Goal: Book appointment/travel/reservation

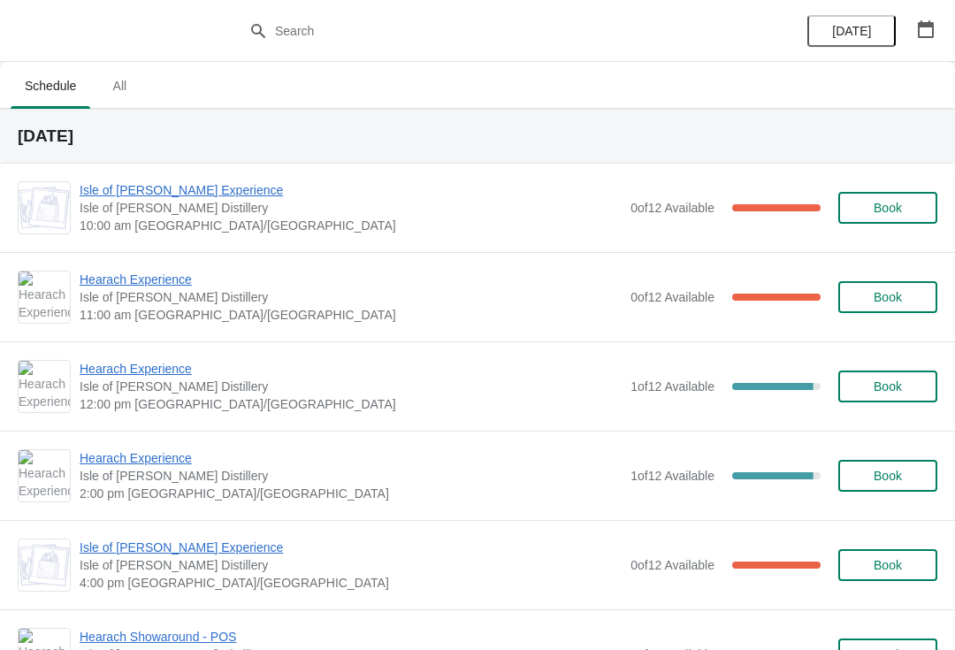
click at [126, 285] on span "Hearach Experience" at bounding box center [351, 280] width 542 height 18
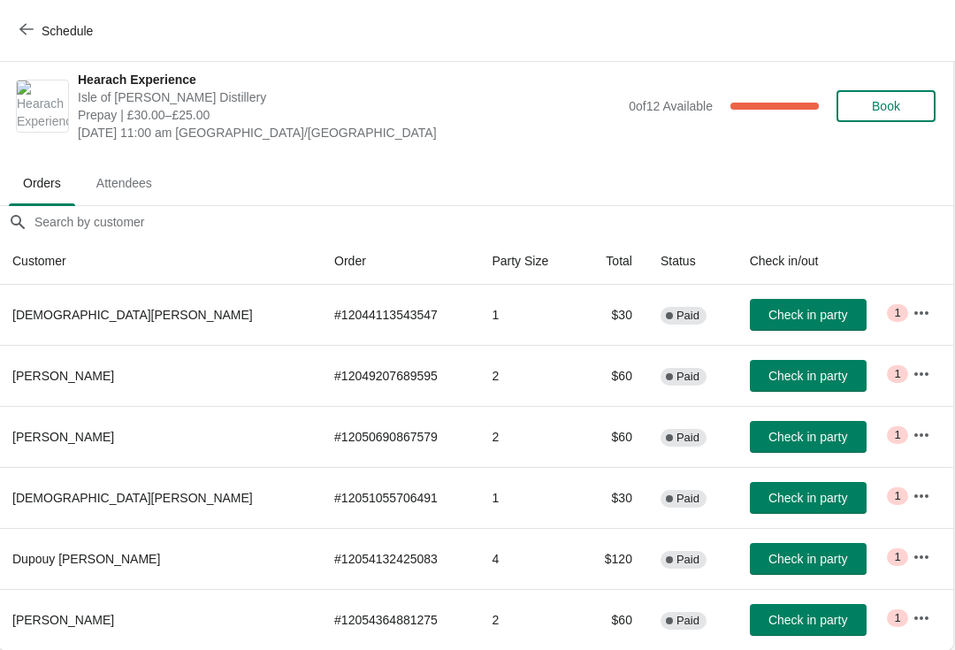
scroll to position [9, 1]
click at [30, 19] on button "Schedule" at bounding box center [58, 31] width 98 height 32
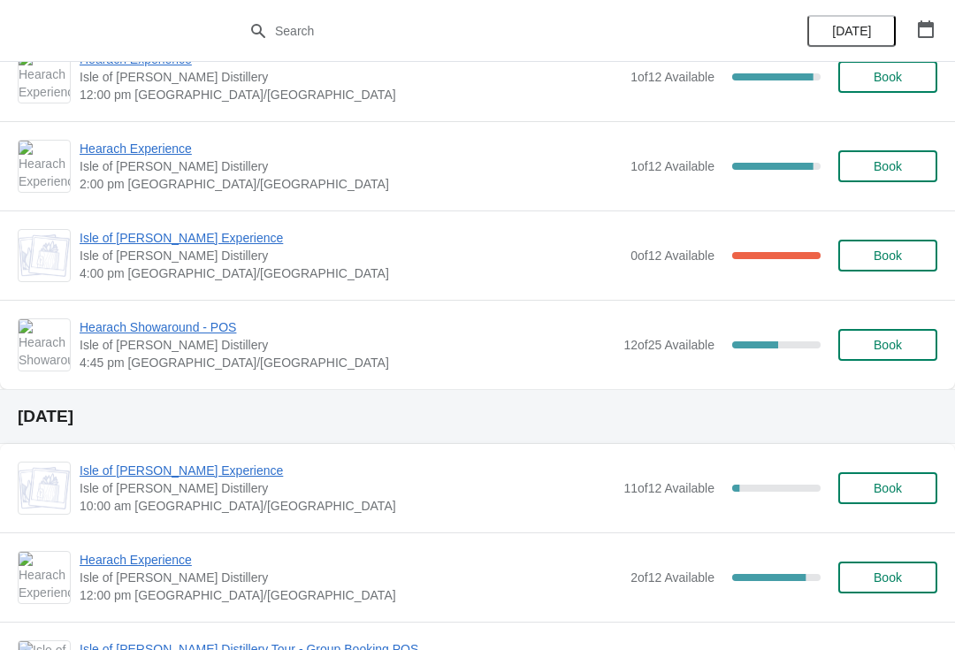
scroll to position [329, 0]
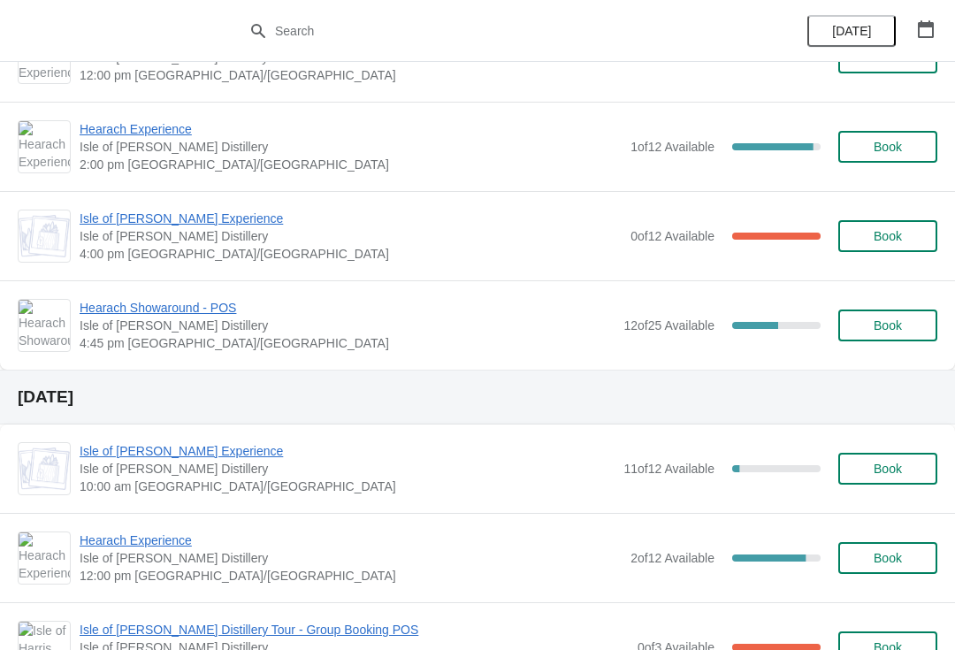
click at [923, 22] on icon "button" at bounding box center [926, 29] width 16 height 18
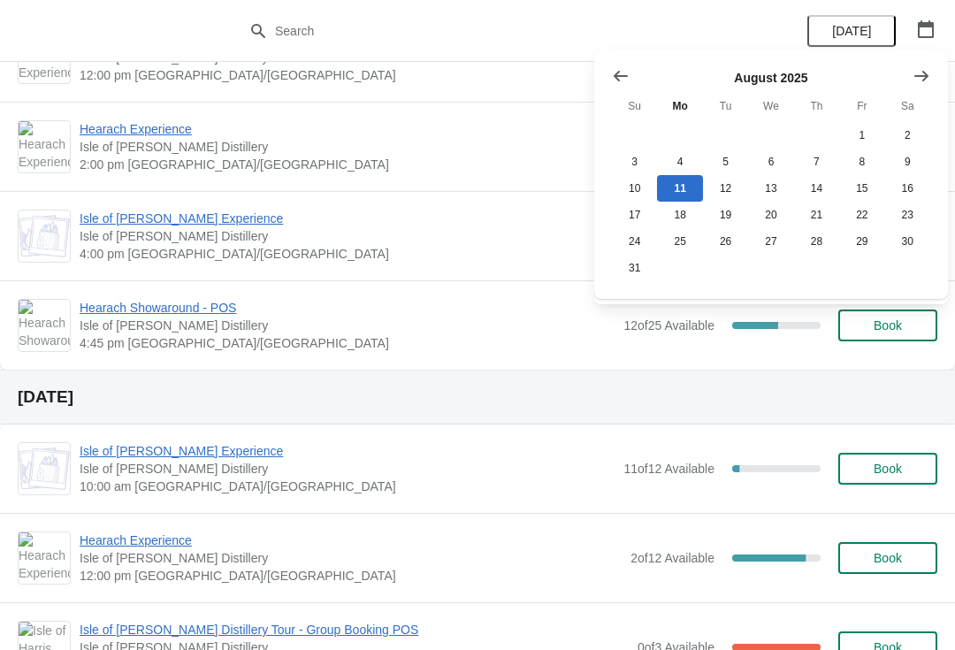
click at [930, 79] on button "Show next month, September 2025" at bounding box center [921, 76] width 32 height 32
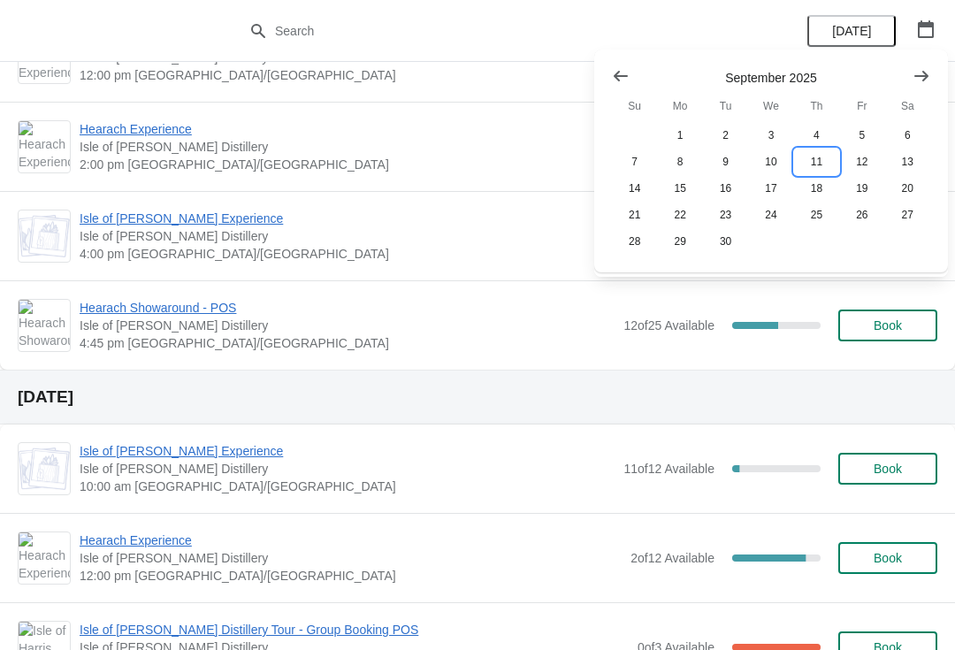
click at [816, 160] on button "11" at bounding box center [816, 162] width 45 height 27
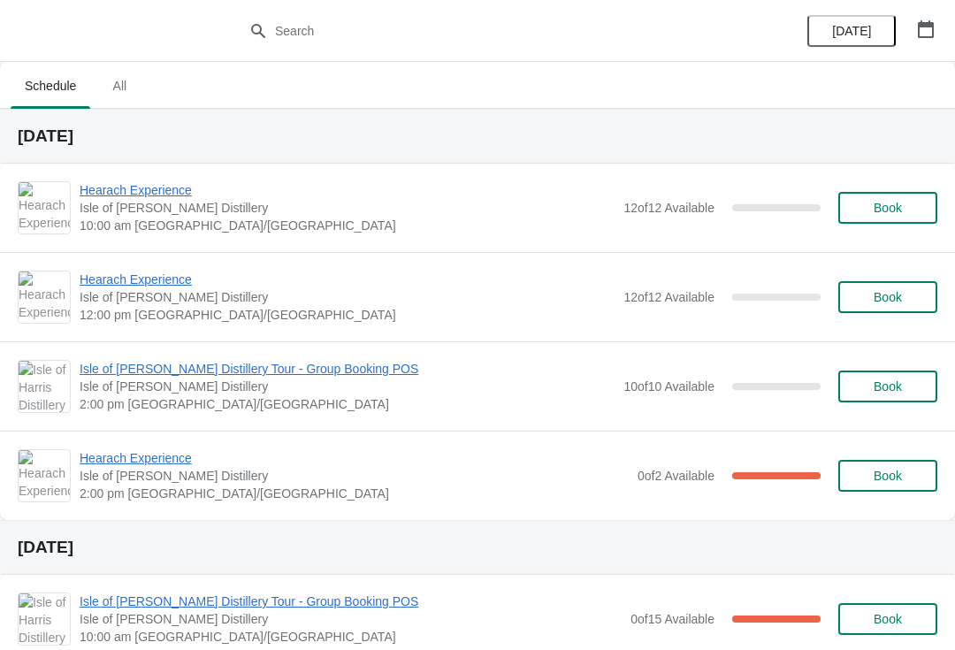
click at [898, 377] on button "Book" at bounding box center [887, 387] width 99 height 32
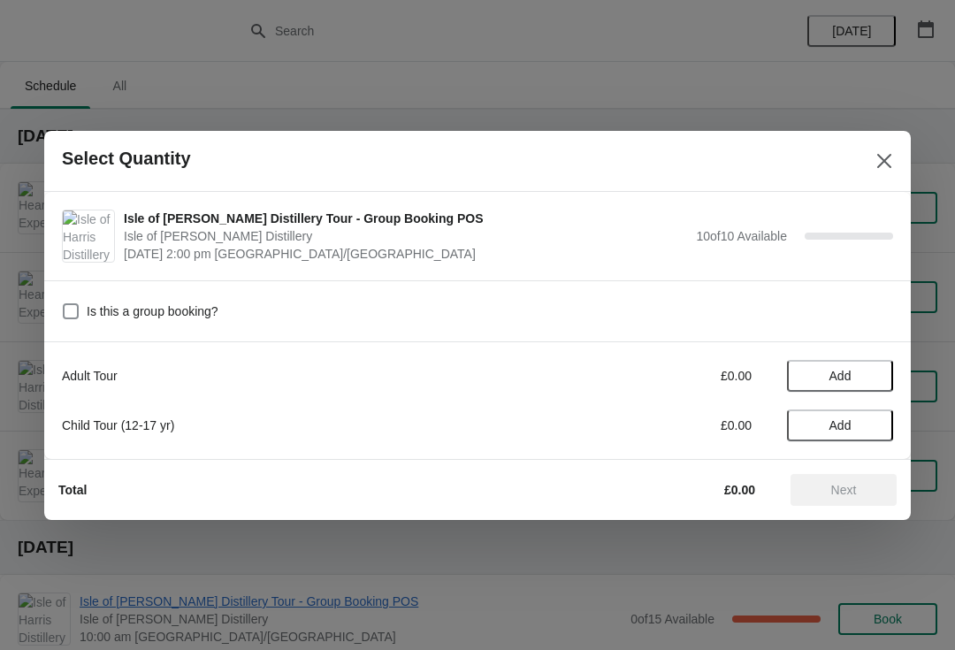
click at [840, 370] on span "Add" at bounding box center [840, 376] width 22 height 14
click at [867, 376] on icon at bounding box center [870, 375] width 19 height 19
click at [875, 374] on icon at bounding box center [870, 375] width 19 height 19
click at [875, 375] on icon at bounding box center [870, 375] width 19 height 19
click at [874, 376] on icon at bounding box center [870, 375] width 19 height 19
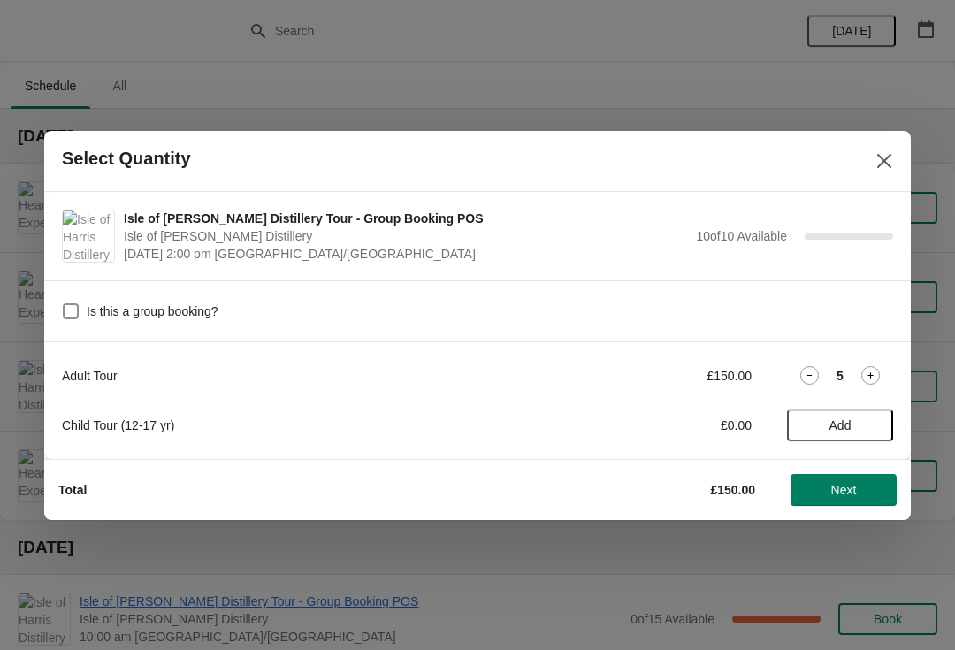
click at [871, 375] on icon at bounding box center [870, 375] width 6 height 6
click at [869, 376] on icon at bounding box center [870, 375] width 6 height 6
click at [875, 375] on icon at bounding box center [870, 375] width 19 height 19
click at [873, 378] on icon at bounding box center [870, 375] width 19 height 19
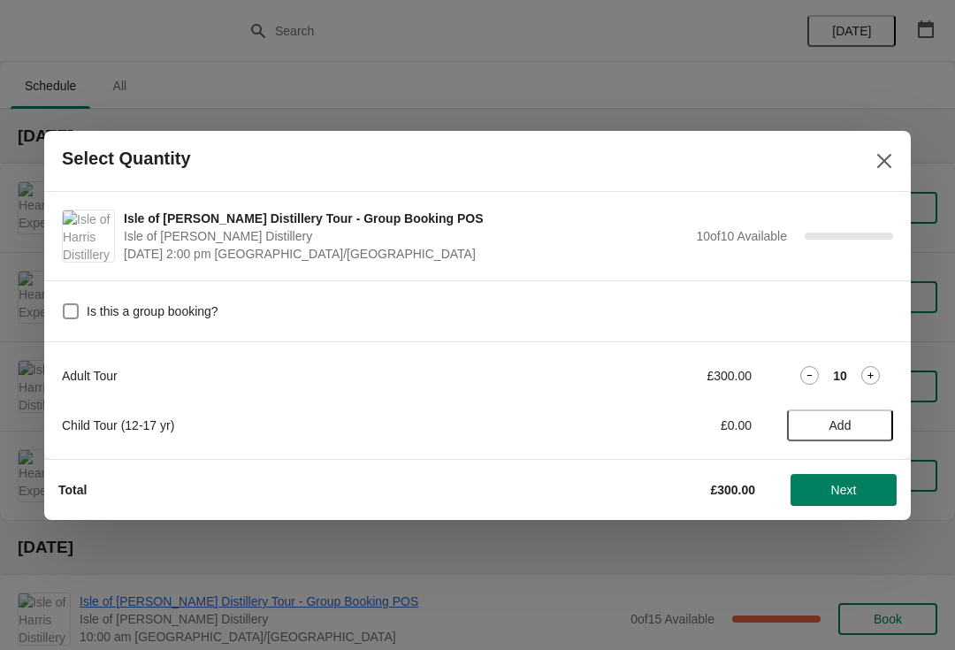
click at [833, 505] on button "Next" at bounding box center [844, 490] width 106 height 32
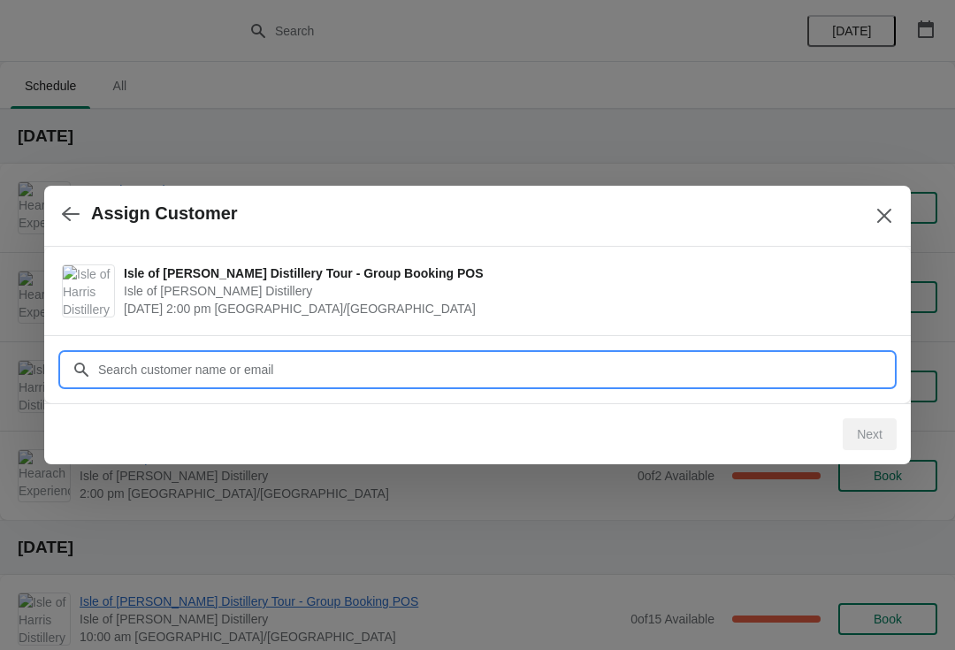
click at [206, 377] on input "Customer" at bounding box center [495, 370] width 796 height 32
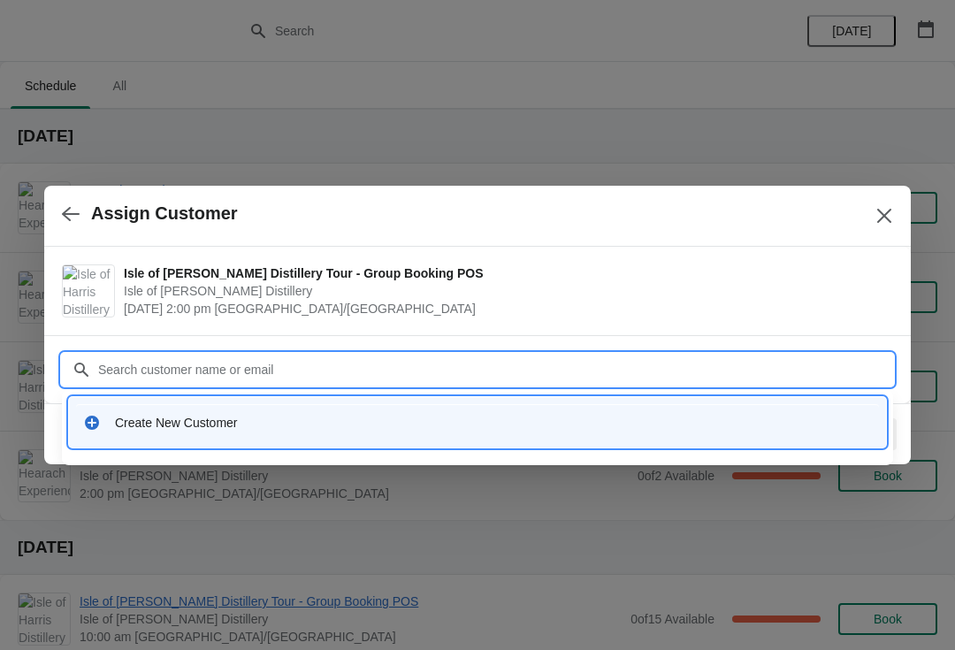
click at [180, 427] on div "Create New Customer" at bounding box center [493, 423] width 757 height 18
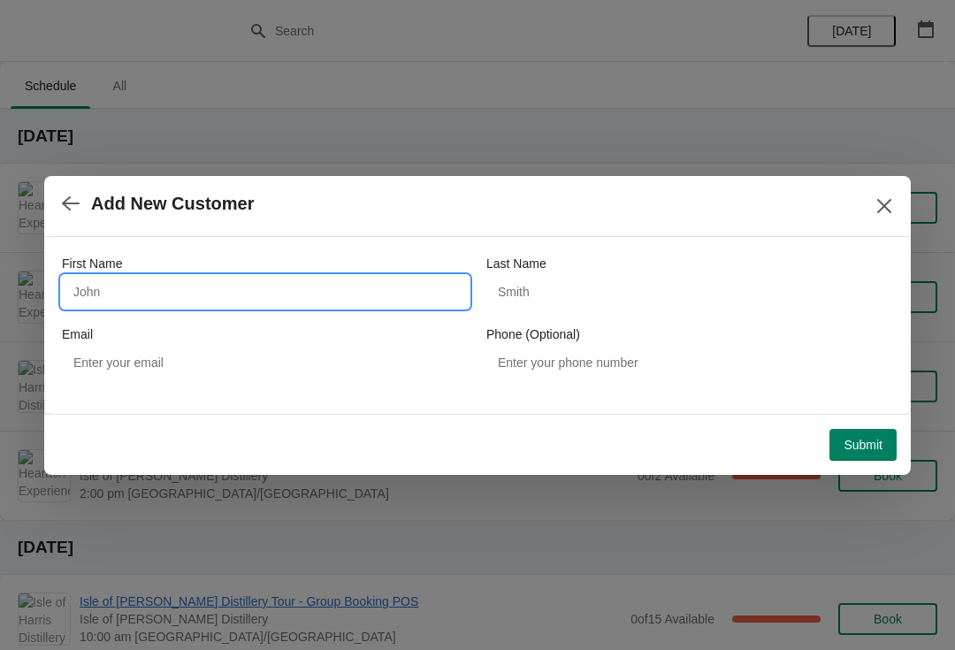
click at [126, 286] on input "First Name" at bounding box center [265, 292] width 407 height 32
type input "J"
type input "Wilderness"
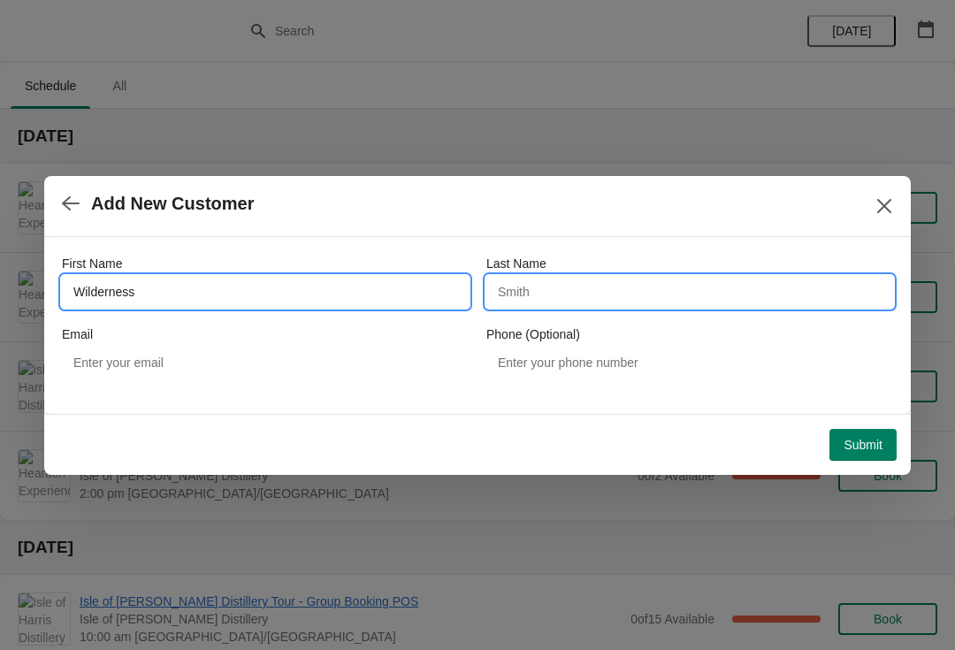
click at [571, 296] on input "Last Name" at bounding box center [689, 292] width 407 height 32
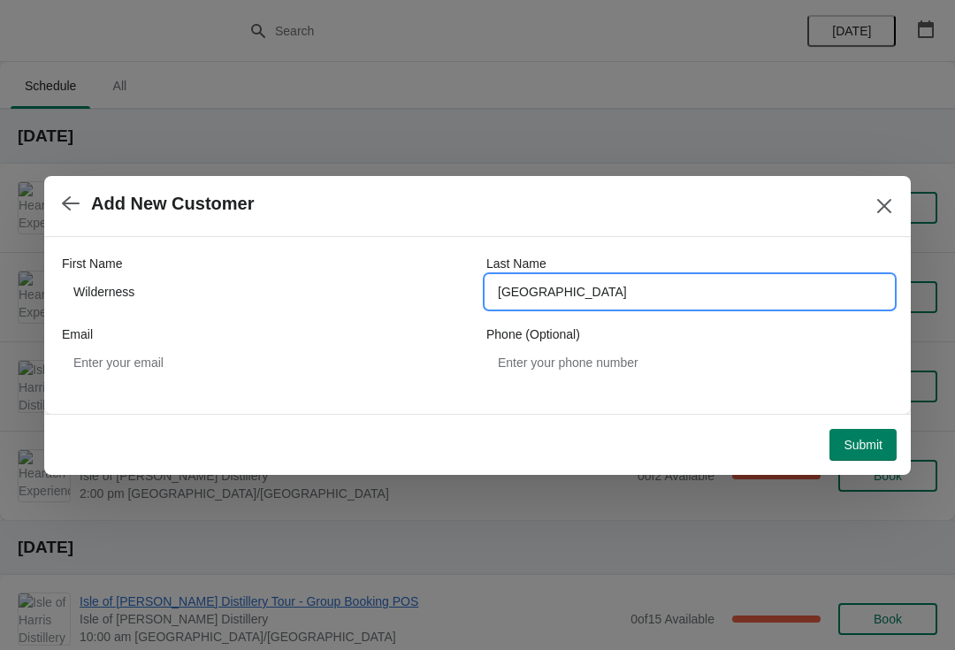
type input "[GEOGRAPHIC_DATA]"
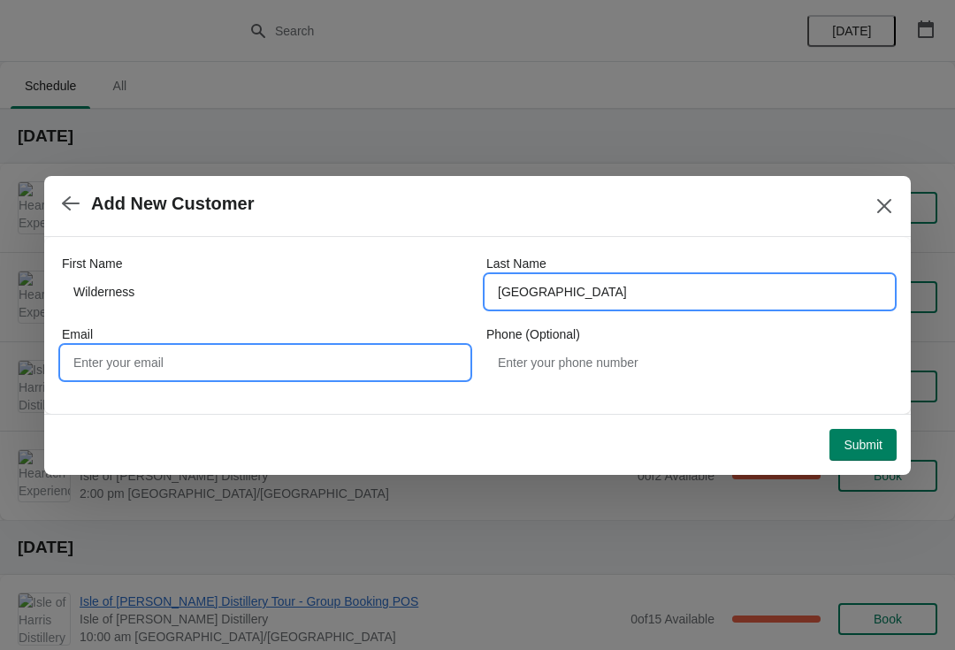
click at [191, 364] on input "Email" at bounding box center [265, 363] width 407 height 32
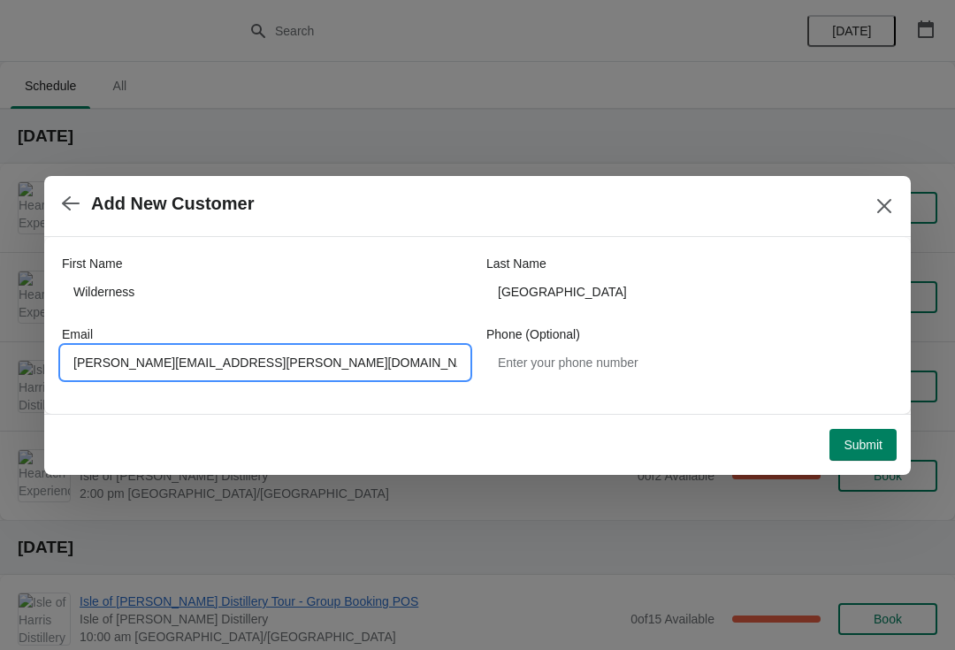
type input "[PERSON_NAME][EMAIL_ADDRESS][PERSON_NAME][DOMAIN_NAME]"
click at [869, 457] on button "Submit" at bounding box center [862, 445] width 67 height 32
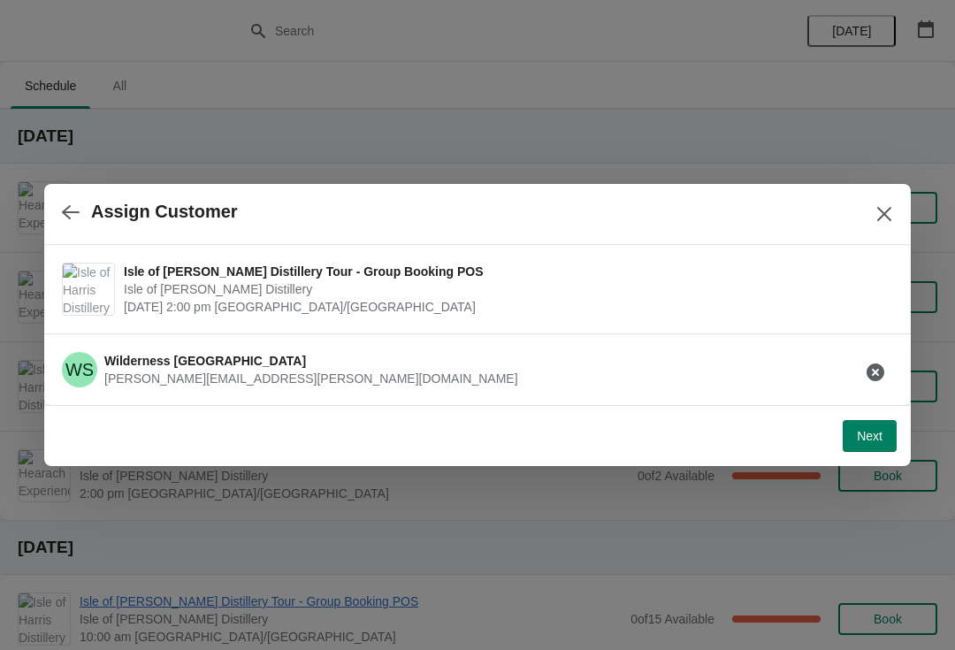
click at [859, 438] on span "Next" at bounding box center [870, 436] width 26 height 14
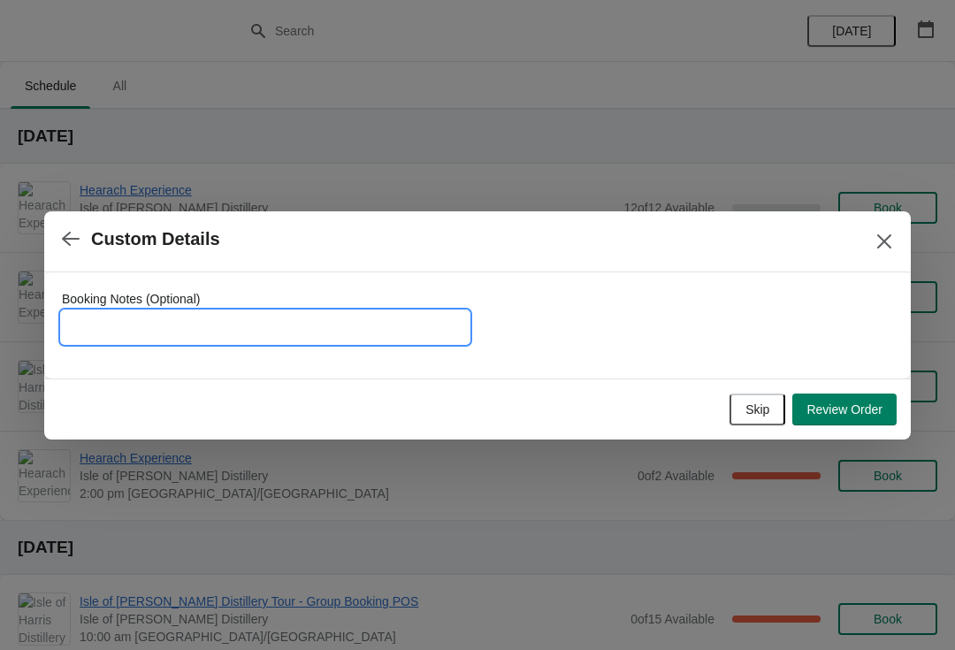
click at [164, 330] on input "Booking Notes (Optional)" at bounding box center [265, 327] width 407 height 32
type input "To be called for payment prior to tour"
click at [848, 417] on button "Review Order" at bounding box center [844, 409] width 104 height 32
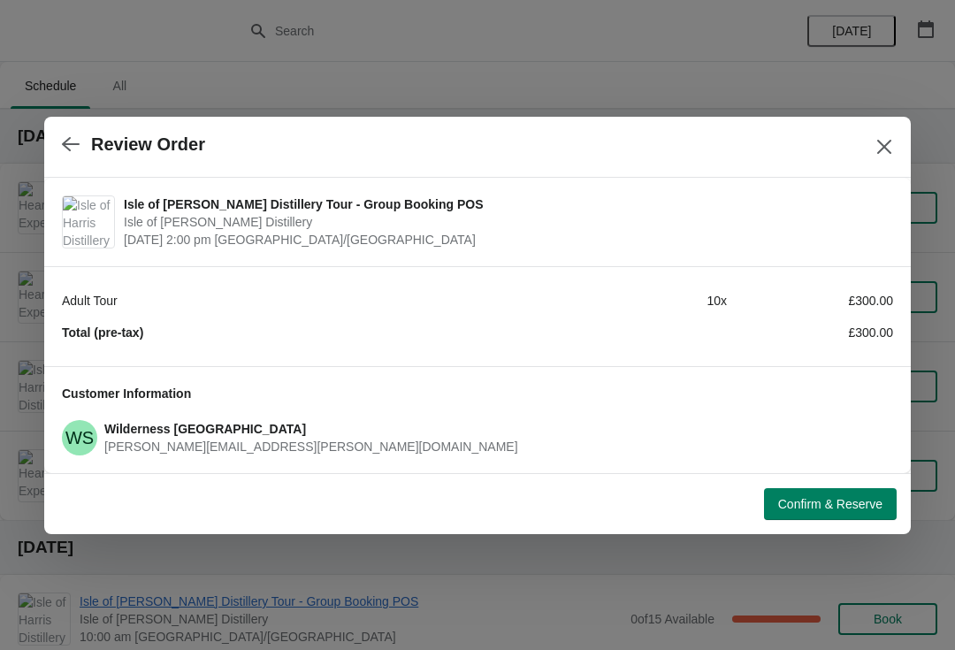
click at [860, 506] on span "Confirm & Reserve" at bounding box center [830, 504] width 104 height 14
